Goal: Task Accomplishment & Management: Use online tool/utility

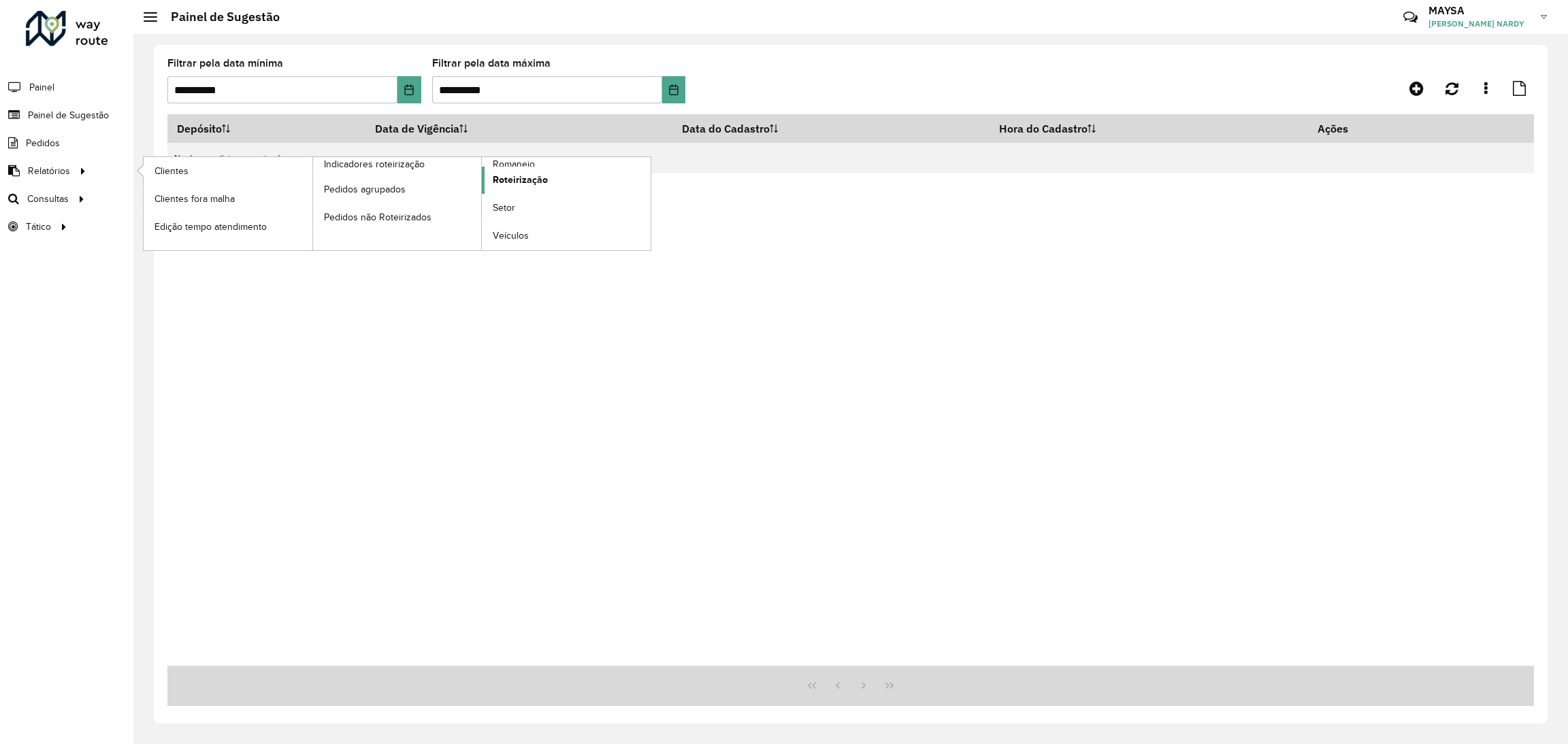
click at [529, 183] on span "Roteirização" at bounding box center [520, 180] width 55 height 14
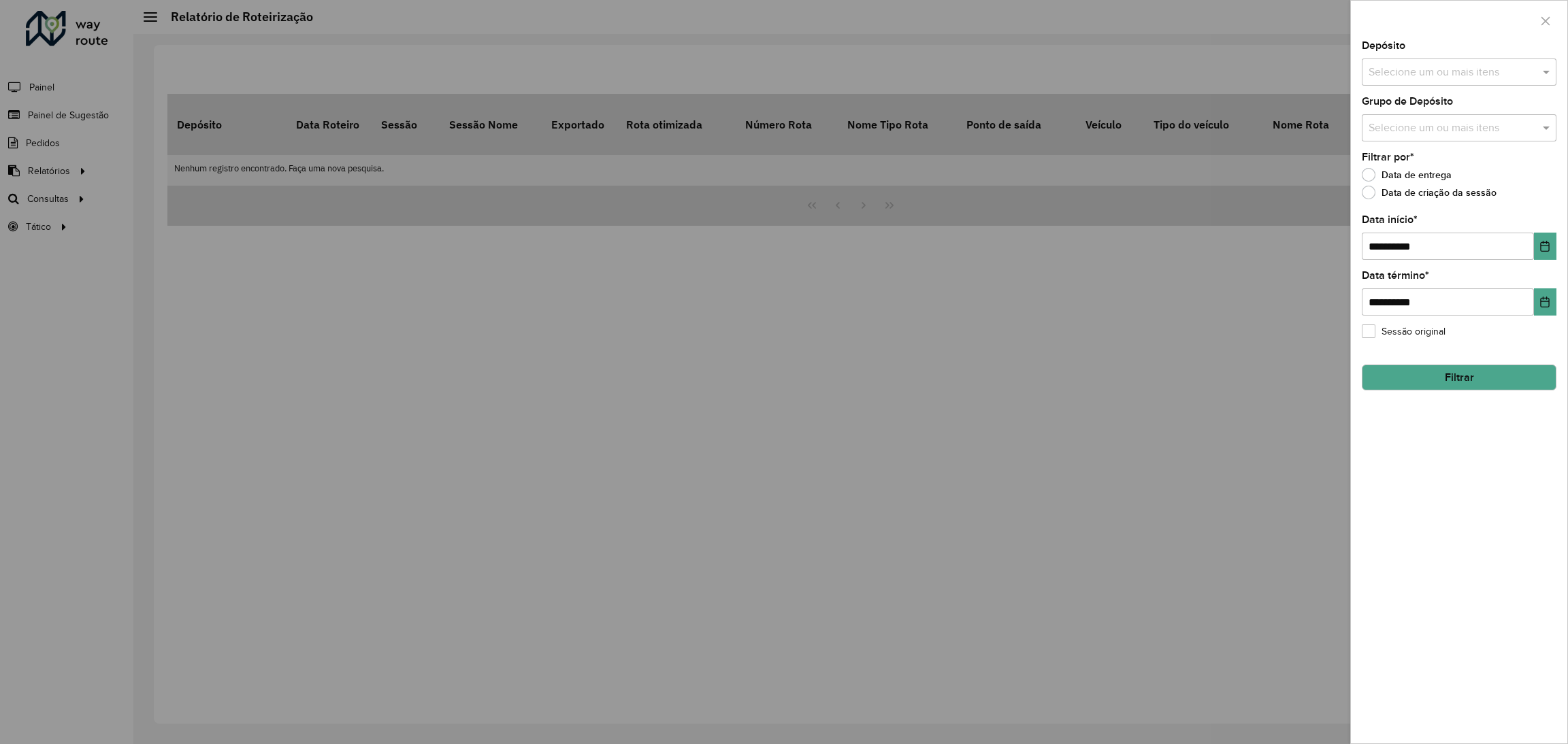
click at [1477, 64] on input "text" at bounding box center [1452, 72] width 174 height 17
click at [1406, 191] on div "CDD Piracicaba" at bounding box center [1459, 187] width 193 height 23
click at [1541, 247] on icon "Choose Date" at bounding box center [1545, 246] width 9 height 11
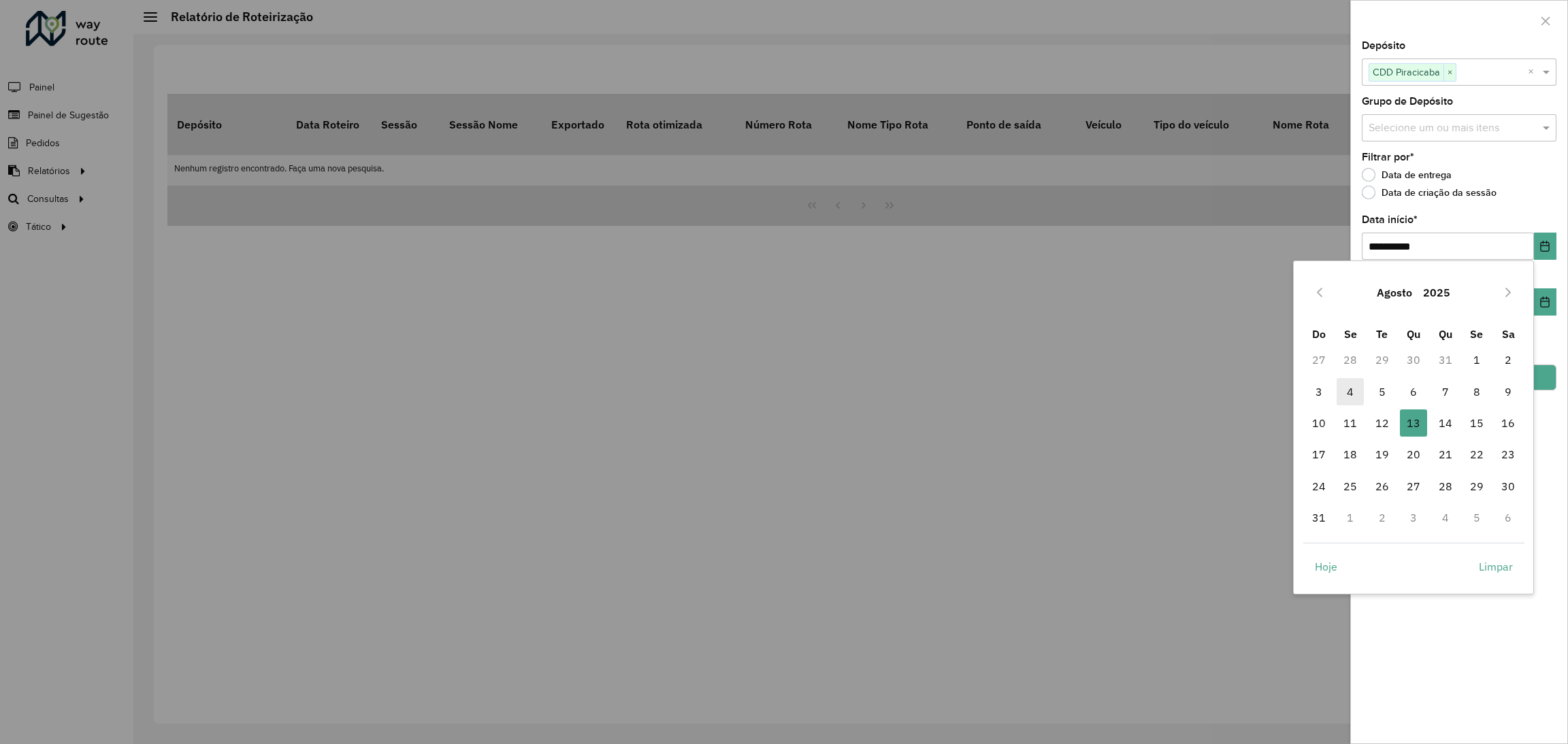
click at [1352, 382] on span "4" at bounding box center [1350, 392] width 27 height 27
type input "**********"
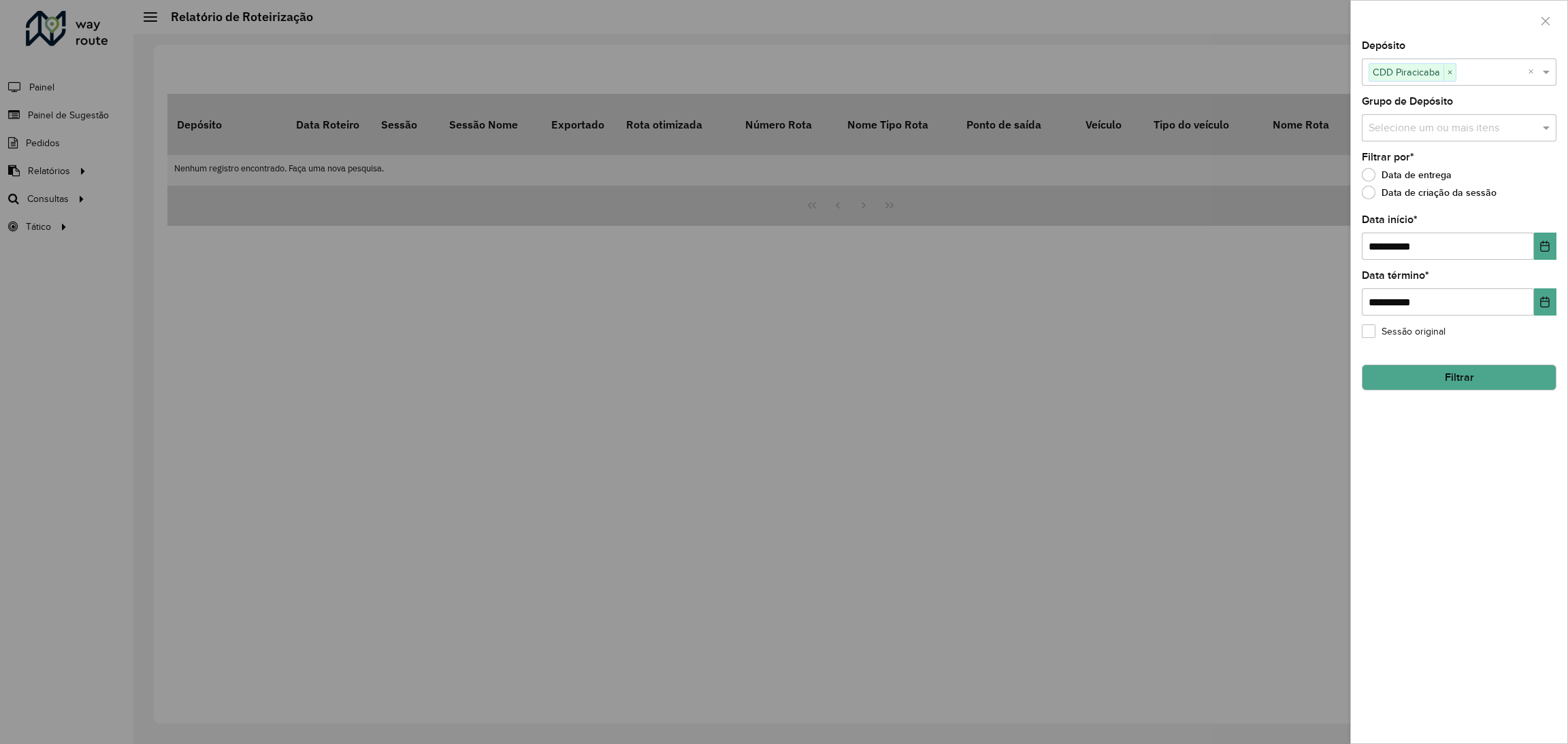
click at [1459, 375] on button "Filtrar" at bounding box center [1459, 377] width 195 height 26
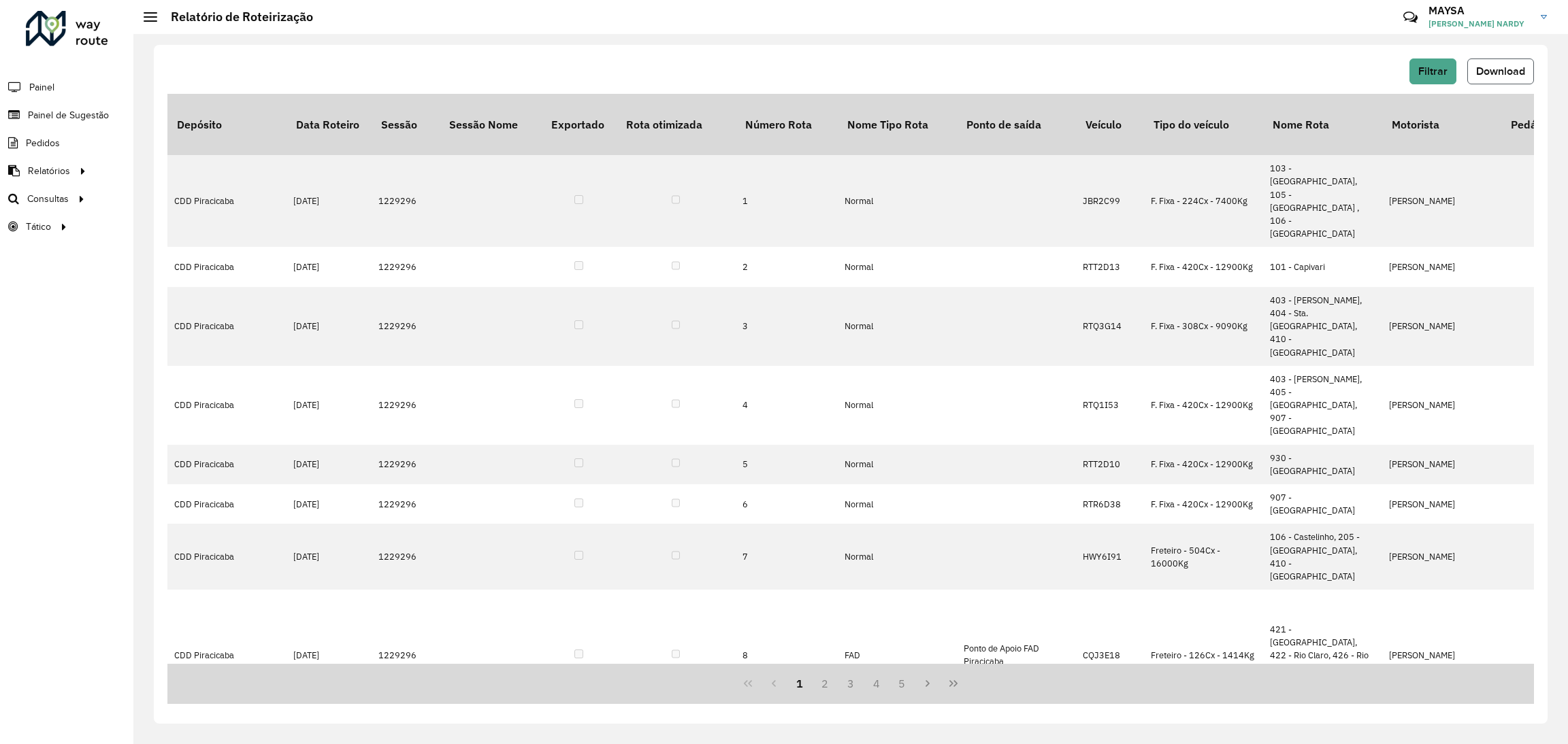
click at [1508, 67] on span "Download" at bounding box center [1501, 71] width 49 height 12
click at [155, 197] on span "Roteirização" at bounding box center [182, 199] width 55 height 14
click at [174, 235] on link "Setores" at bounding box center [227, 226] width 166 height 27
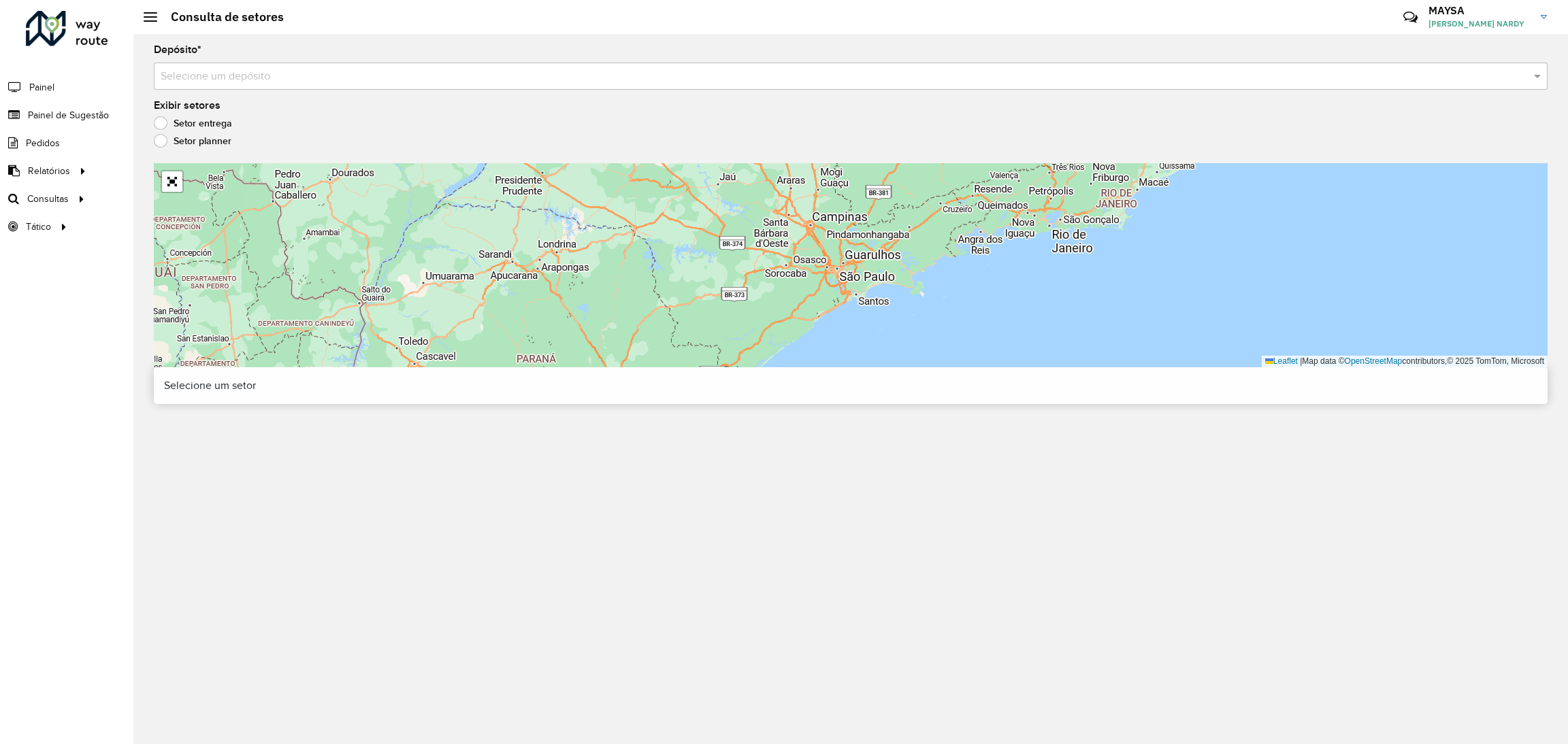
click at [430, 69] on input "text" at bounding box center [837, 77] width 1352 height 17
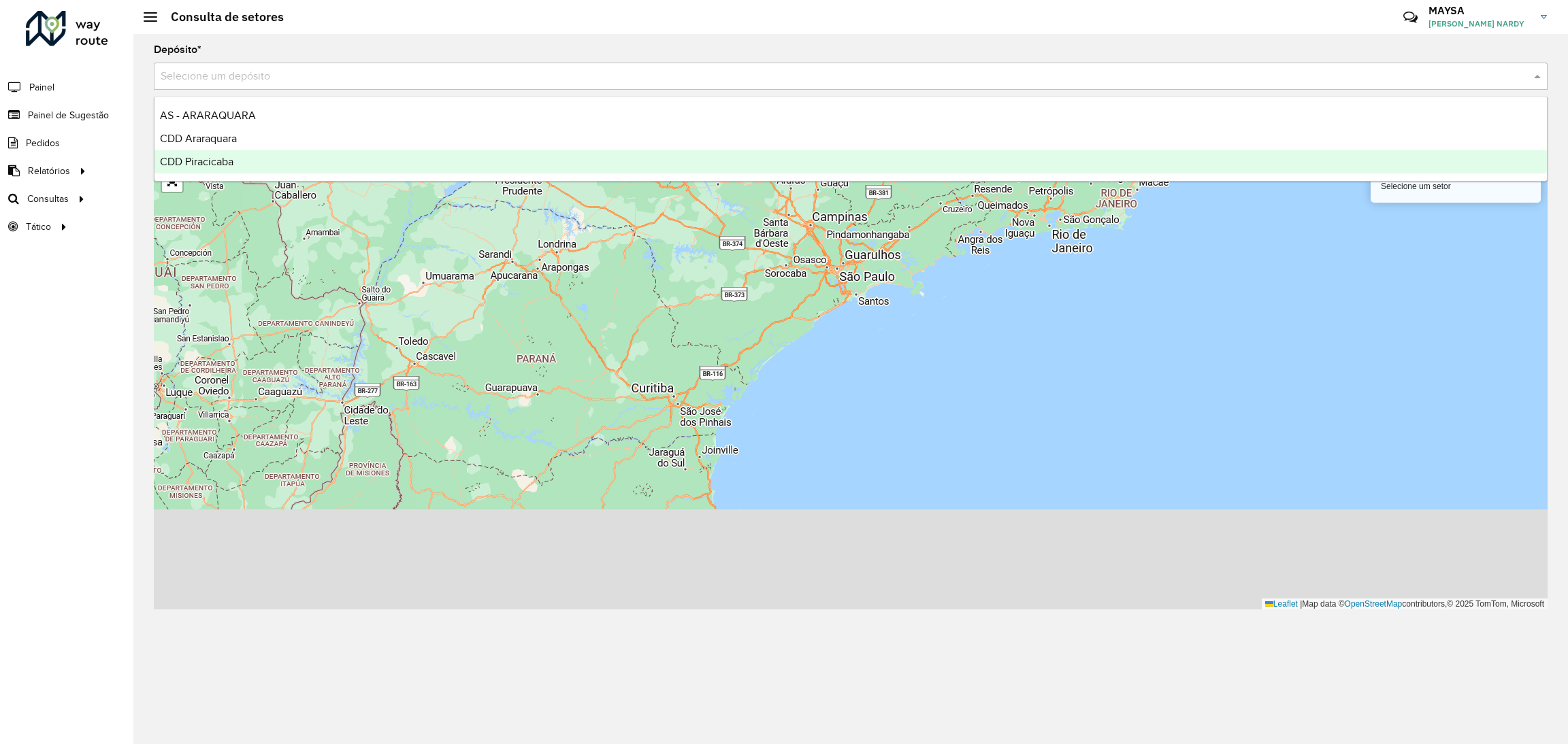
click at [232, 166] on span "CDD Piracicaba" at bounding box center [197, 161] width 74 height 12
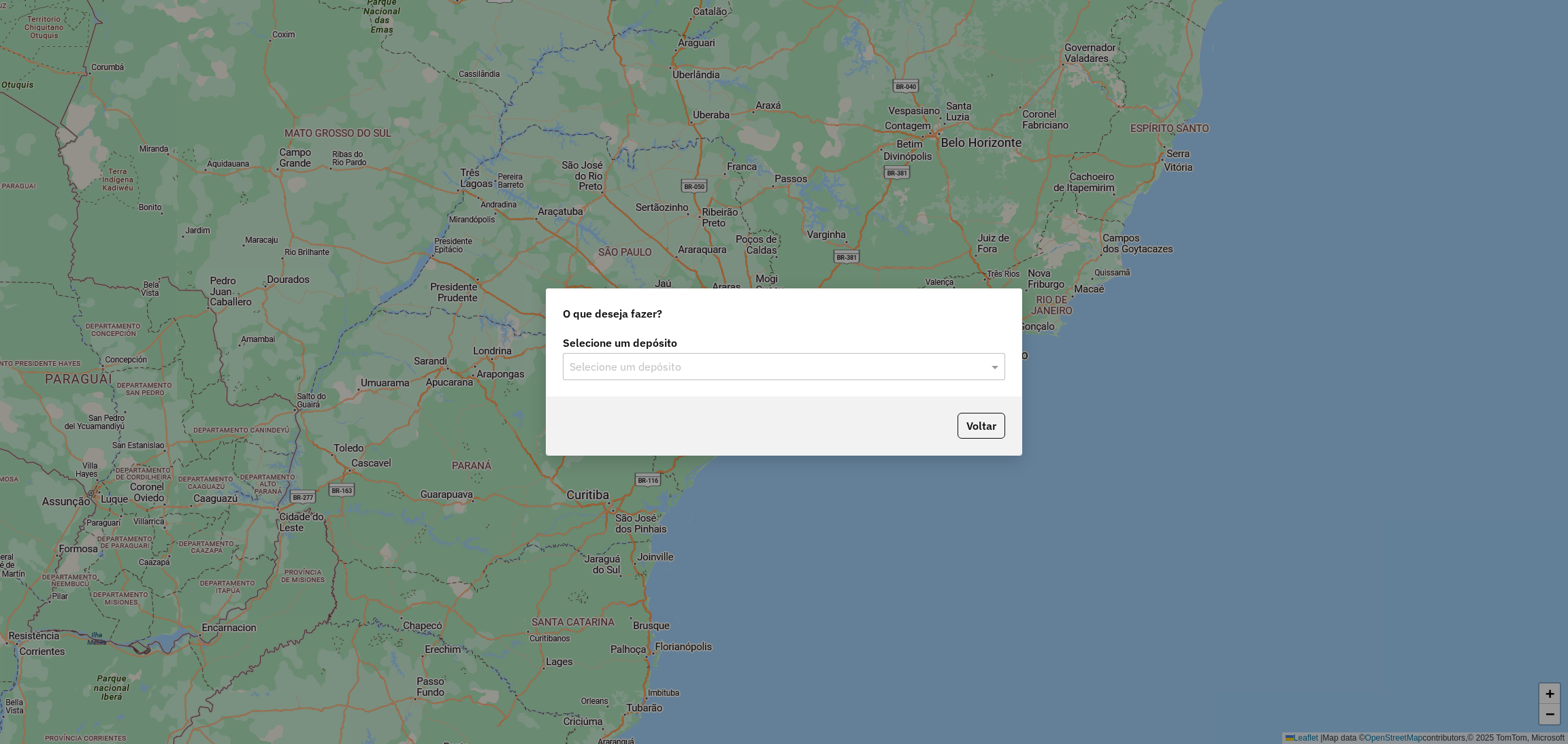
click at [745, 367] on input "text" at bounding box center [770, 367] width 401 height 17
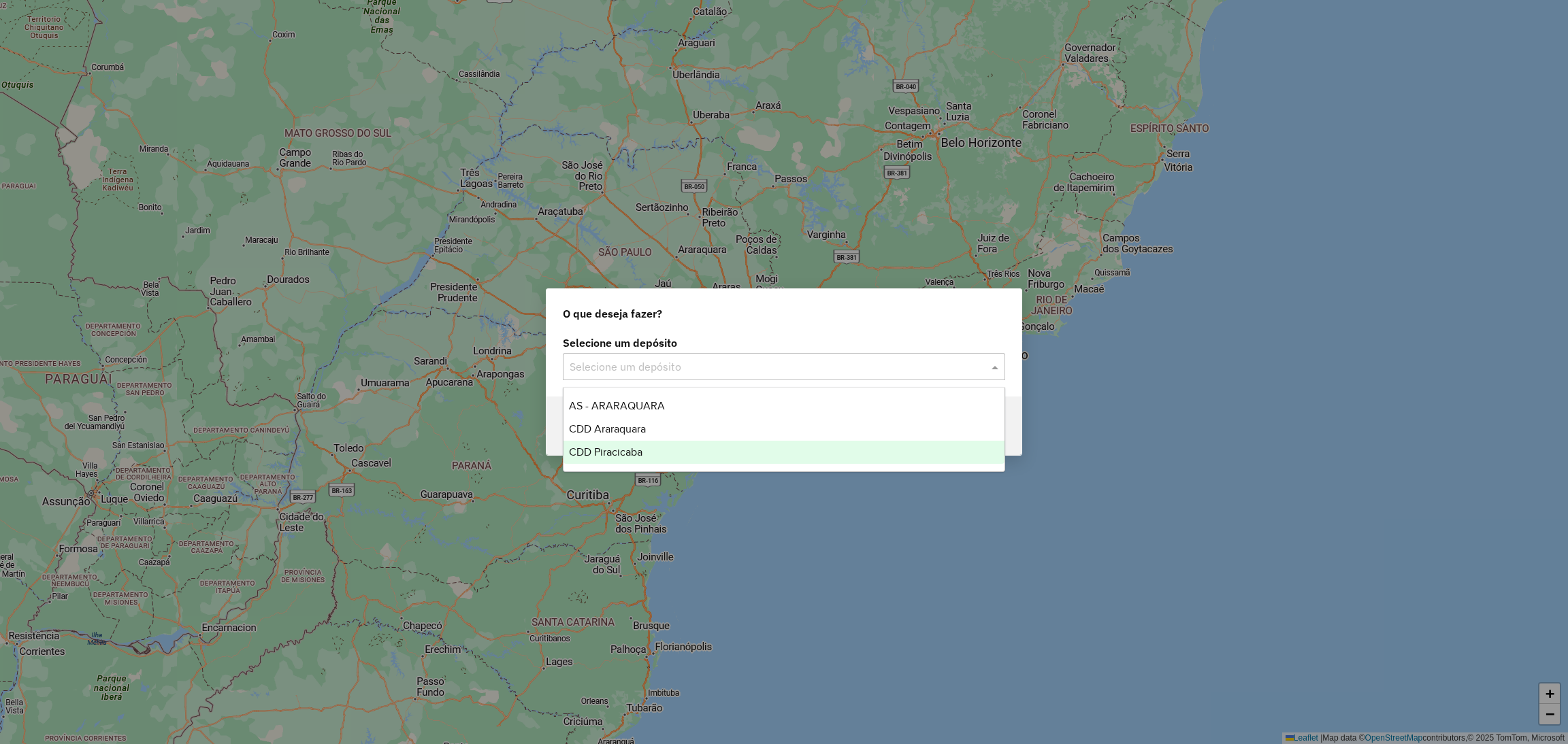
click at [614, 453] on span "CDD Piracicaba" at bounding box center [606, 452] width 74 height 12
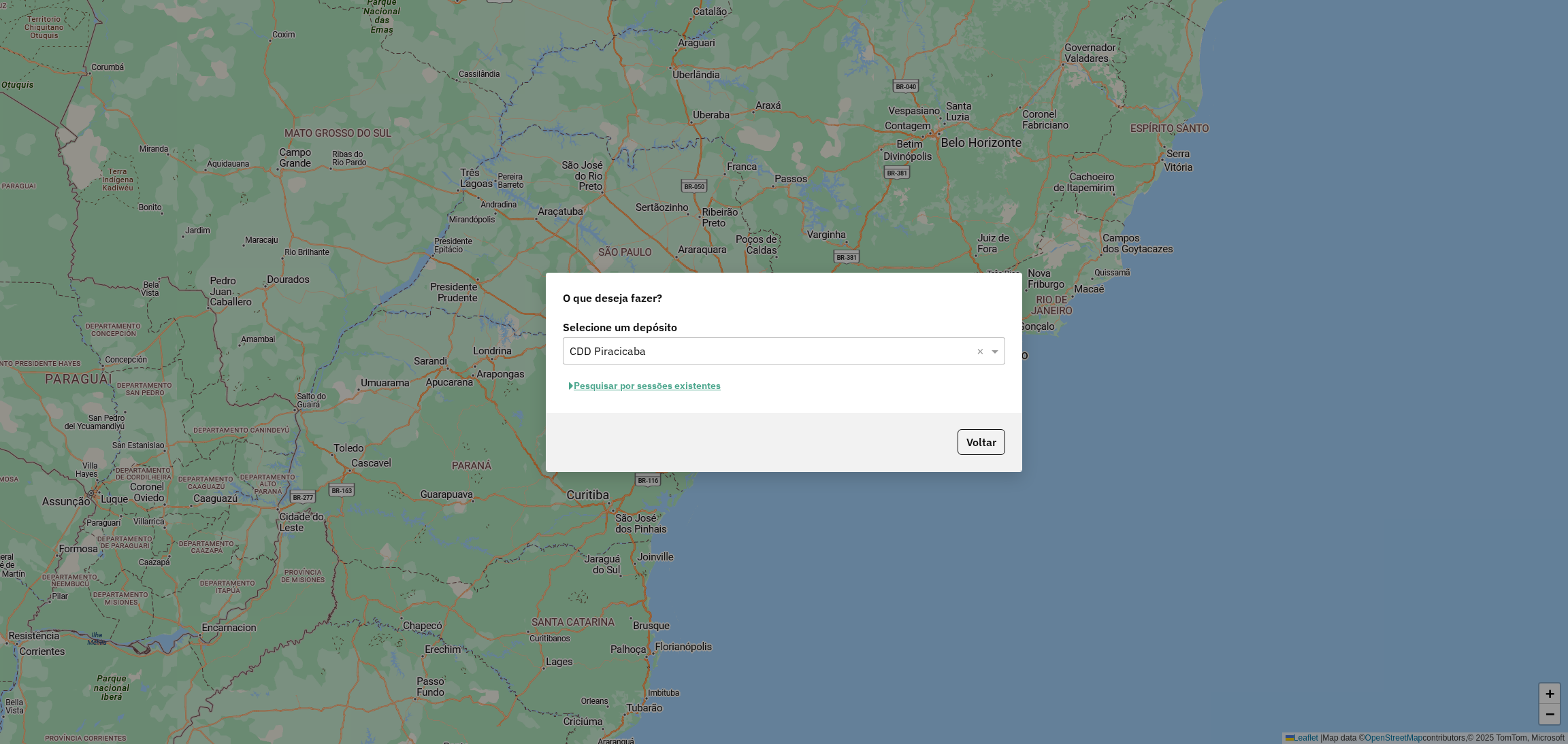
click at [665, 393] on button "Pesquisar por sessões existentes" at bounding box center [644, 385] width 164 height 21
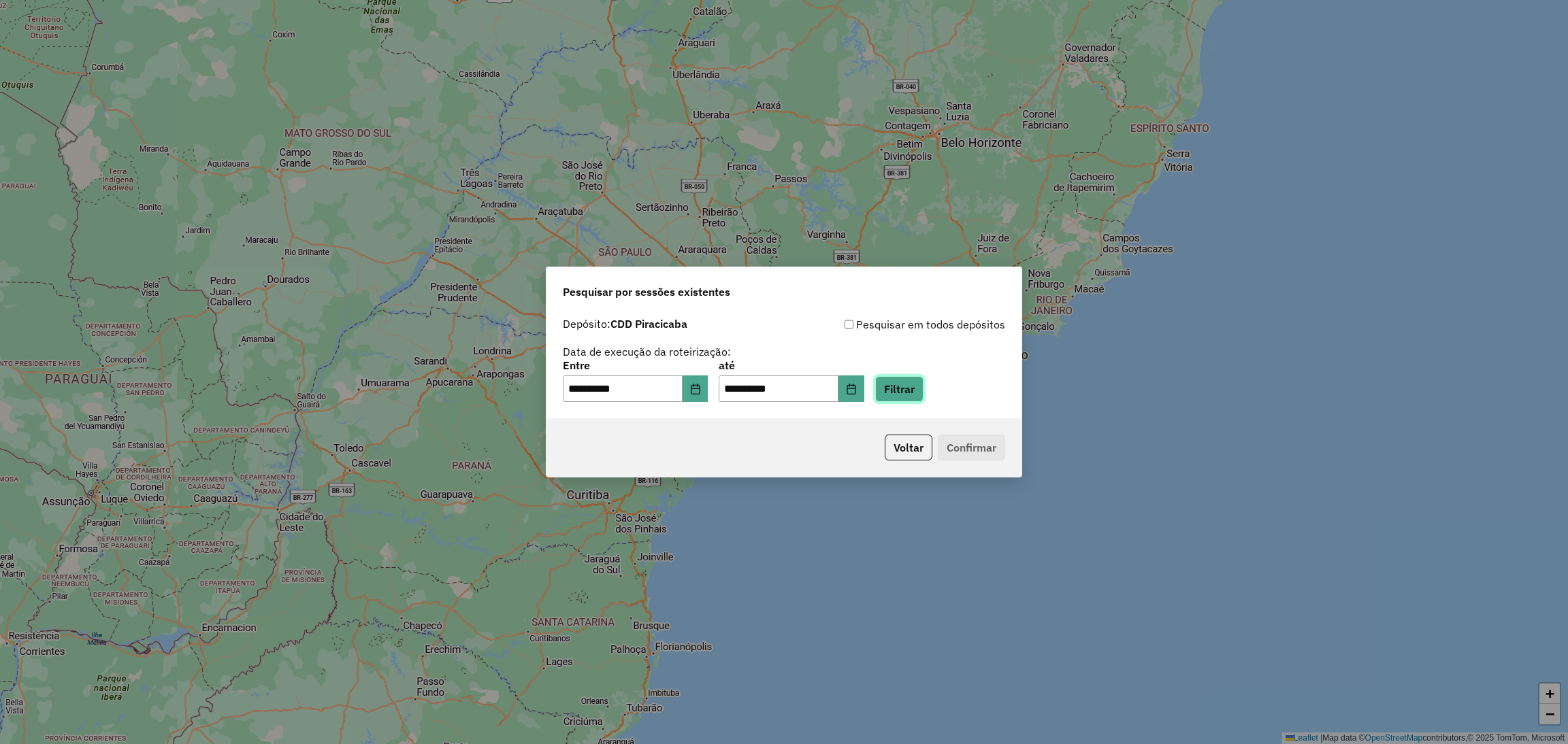
click at [924, 389] on button "Filtrar" at bounding box center [899, 389] width 48 height 26
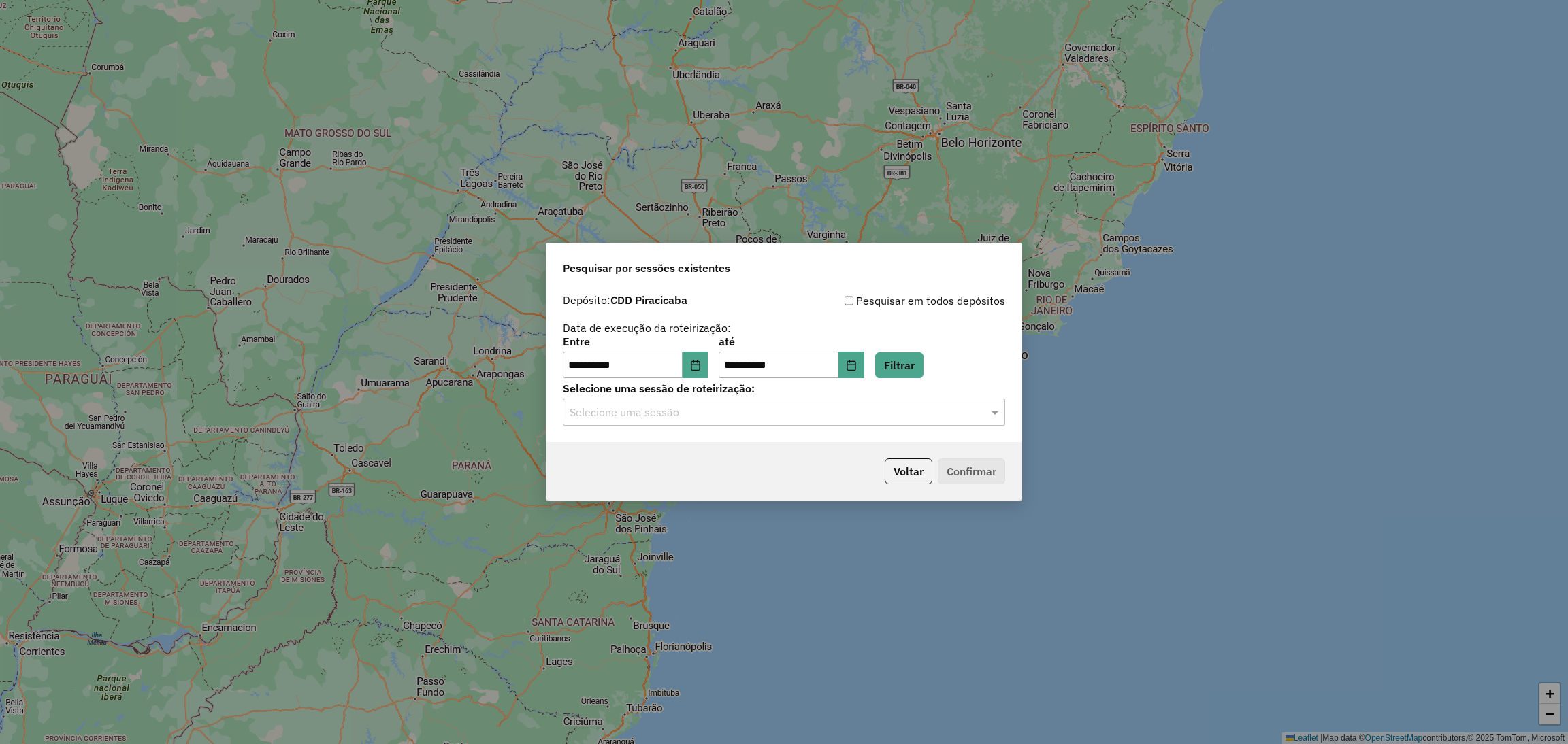
click at [712, 416] on input "text" at bounding box center [770, 413] width 401 height 17
click at [307, 291] on div "**********" at bounding box center [784, 372] width 1568 height 744
